Goal: Task Accomplishment & Management: Use online tool/utility

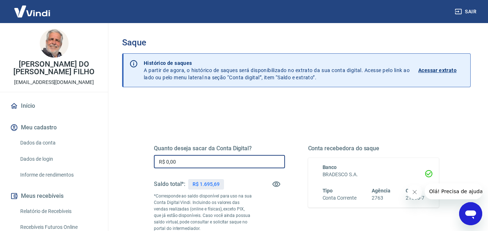
drag, startPoint x: 172, startPoint y: 160, endPoint x: 165, endPoint y: 163, distance: 6.9
click at [165, 163] on input "R$ 0,00" at bounding box center [219, 161] width 131 height 13
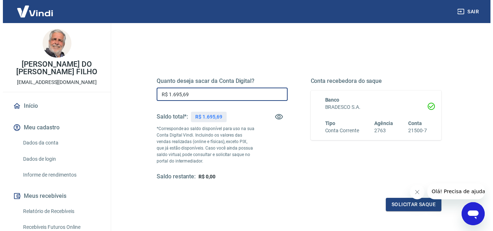
scroll to position [132, 0]
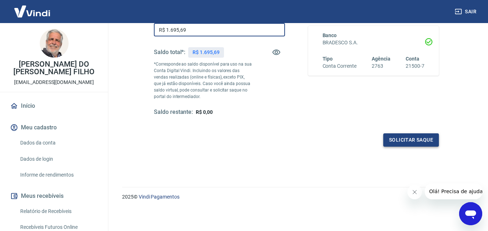
type input "R$ 1.695,69"
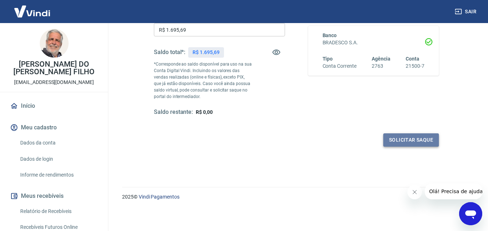
click at [402, 137] on button "Solicitar saque" at bounding box center [411, 140] width 56 height 13
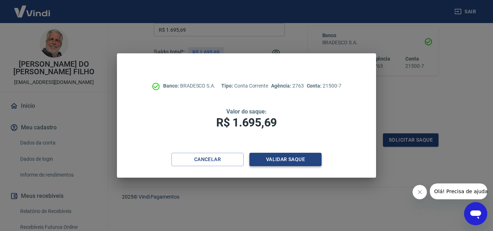
click at [275, 161] on button "Validar saque" at bounding box center [286, 159] width 72 height 13
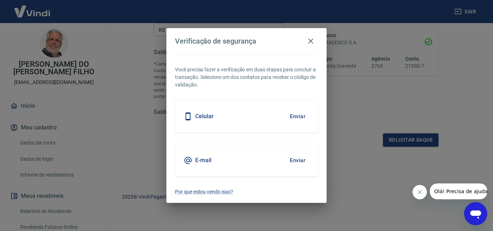
click at [296, 117] on button "Enviar" at bounding box center [297, 116] width 23 height 15
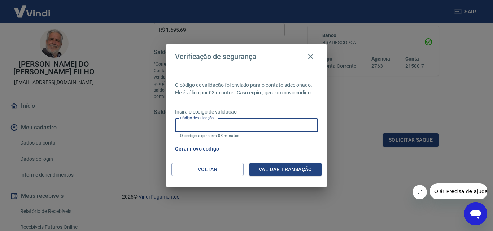
click at [220, 125] on input "Código de validação" at bounding box center [246, 125] width 143 height 13
type input "501511"
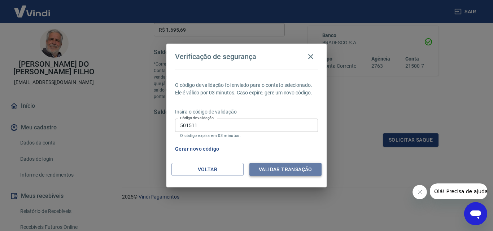
click at [279, 168] on button "Validar transação" at bounding box center [286, 169] width 72 height 13
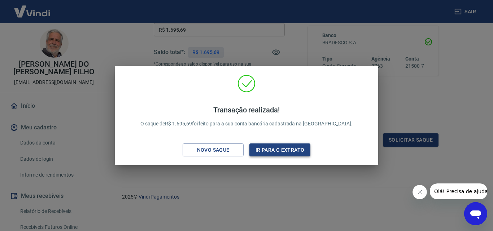
click at [277, 149] on button "Ir para o extrato" at bounding box center [280, 150] width 61 height 13
